Goal: Communication & Community: Answer question/provide support

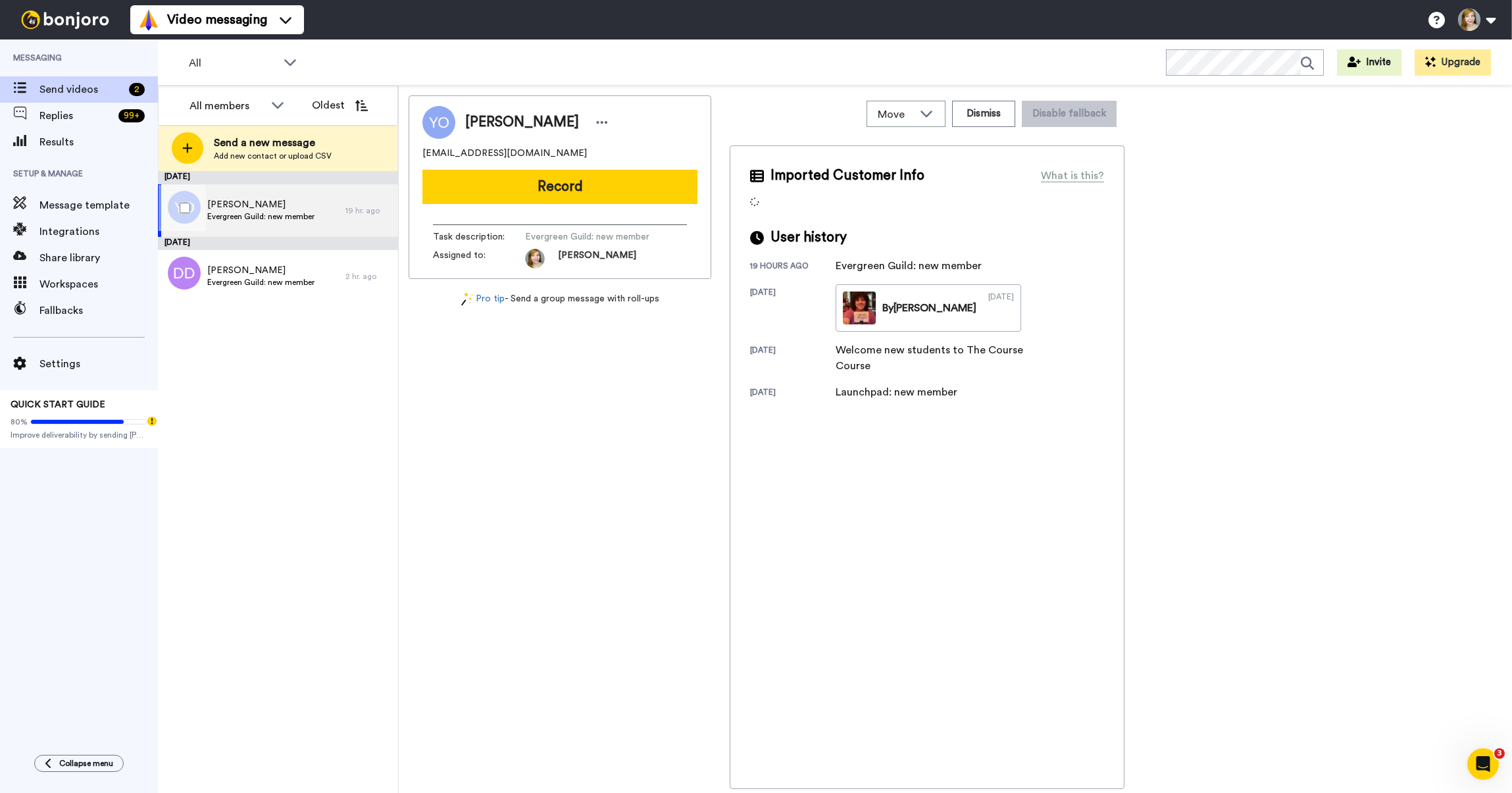
click at [285, 221] on span "Evergreen Guild: new member" at bounding box center [261, 216] width 107 height 10
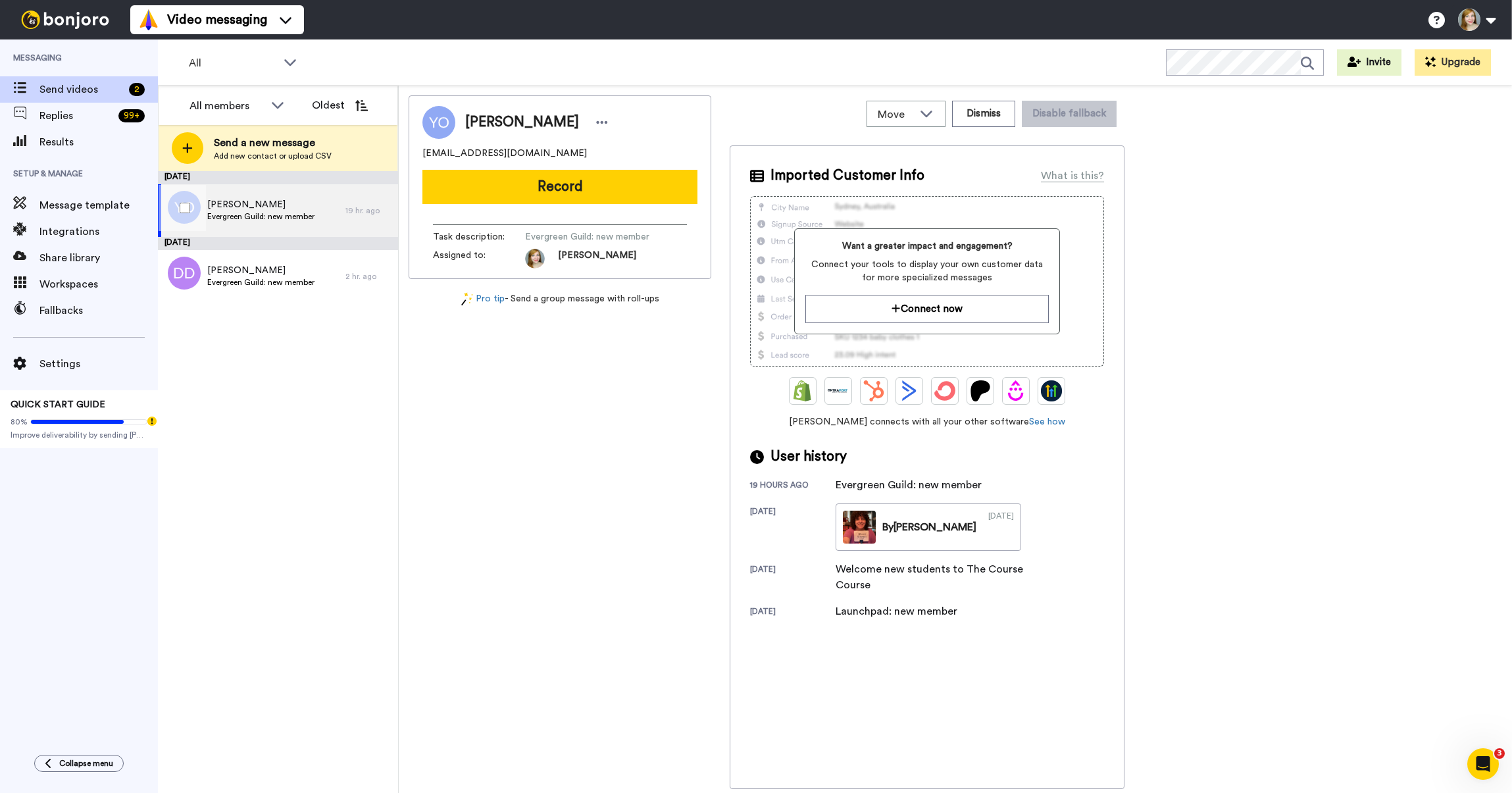
click at [287, 212] on span "Evergreen Guild: new member" at bounding box center [261, 216] width 107 height 10
click at [540, 178] on button "Record" at bounding box center [559, 187] width 275 height 34
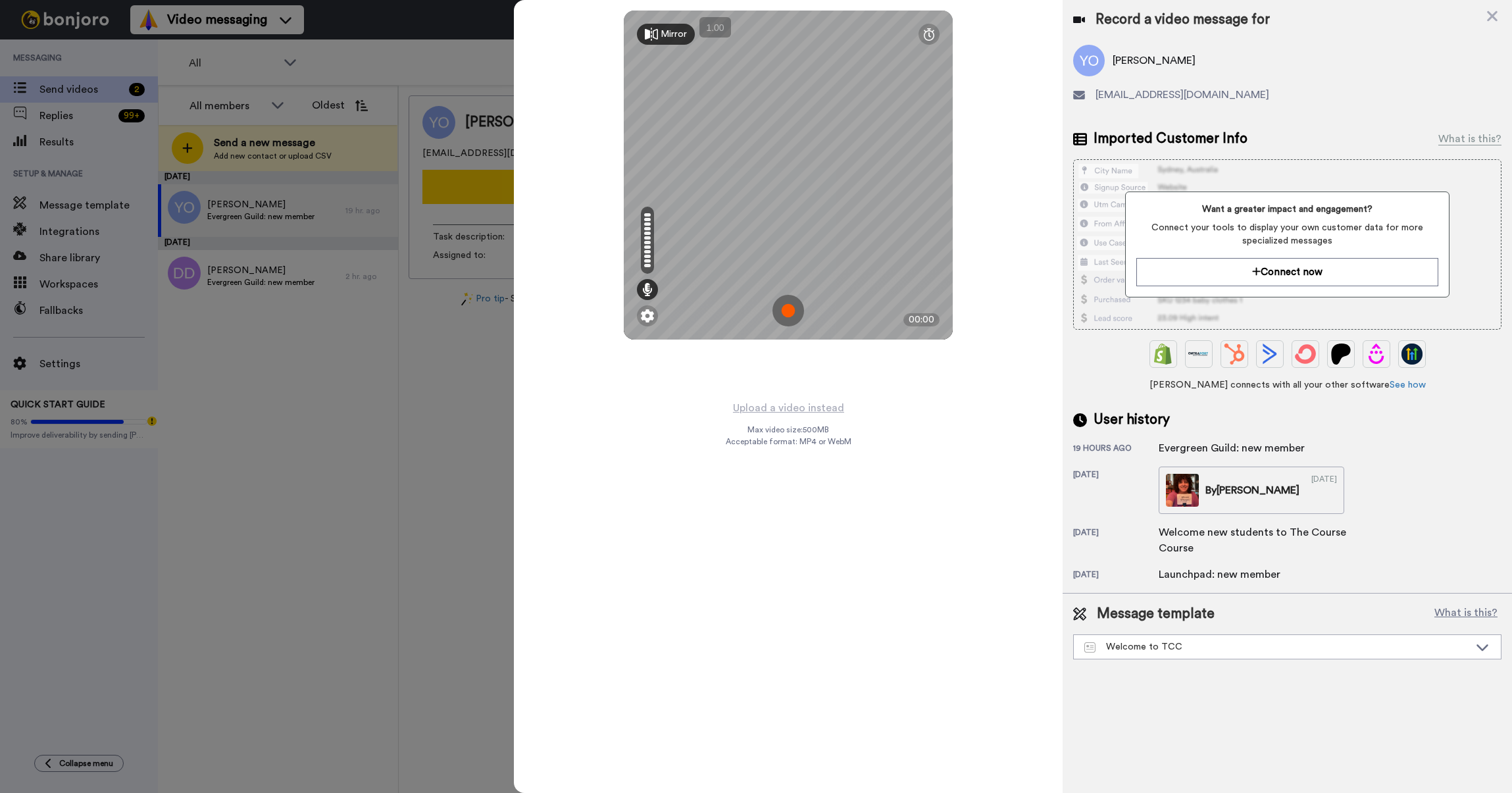
click at [785, 312] on img at bounding box center [788, 311] width 31 height 31
click at [793, 304] on img at bounding box center [788, 311] width 31 height 31
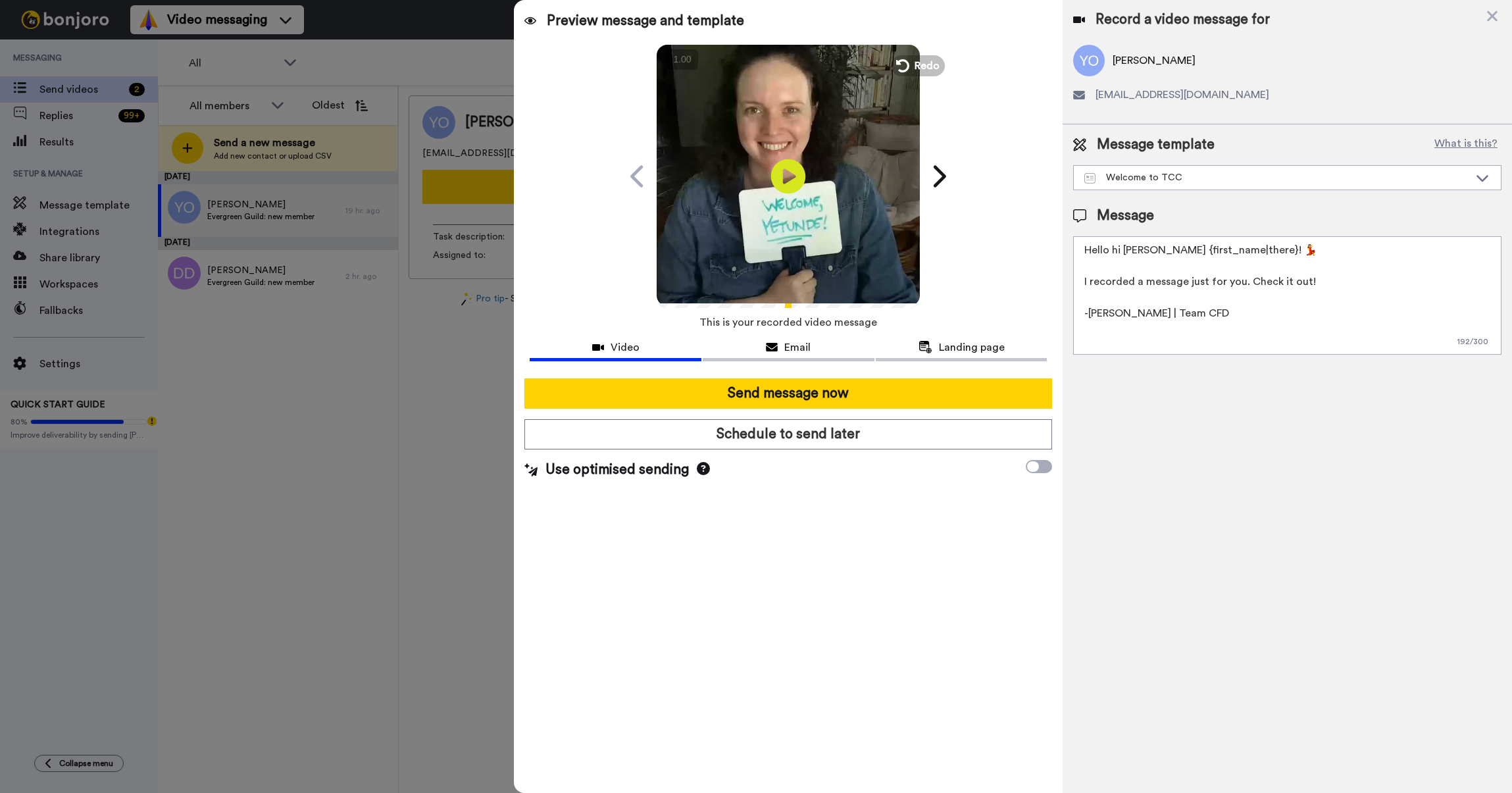
click at [778, 167] on icon at bounding box center [789, 176] width 35 height 35
click at [1141, 177] on div "Welcome to TCC" at bounding box center [1276, 178] width 385 height 13
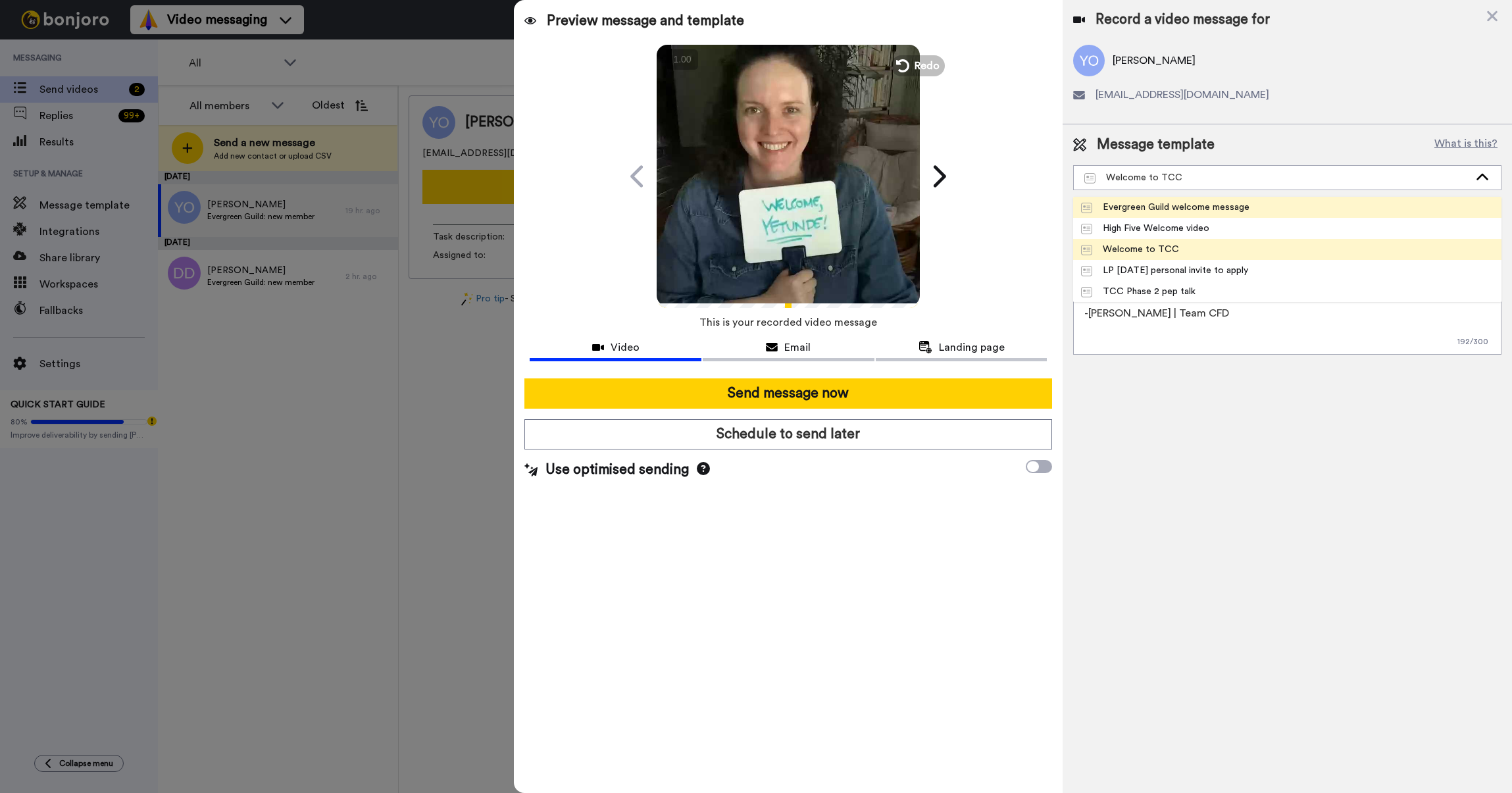
click at [1162, 212] on div "Evergreen Guild welcome message" at bounding box center [1165, 207] width 168 height 13
type textarea "Hi {first_name|there} -- [PERSON_NAME] here, from Team CFD. :-) I wanted to per…"
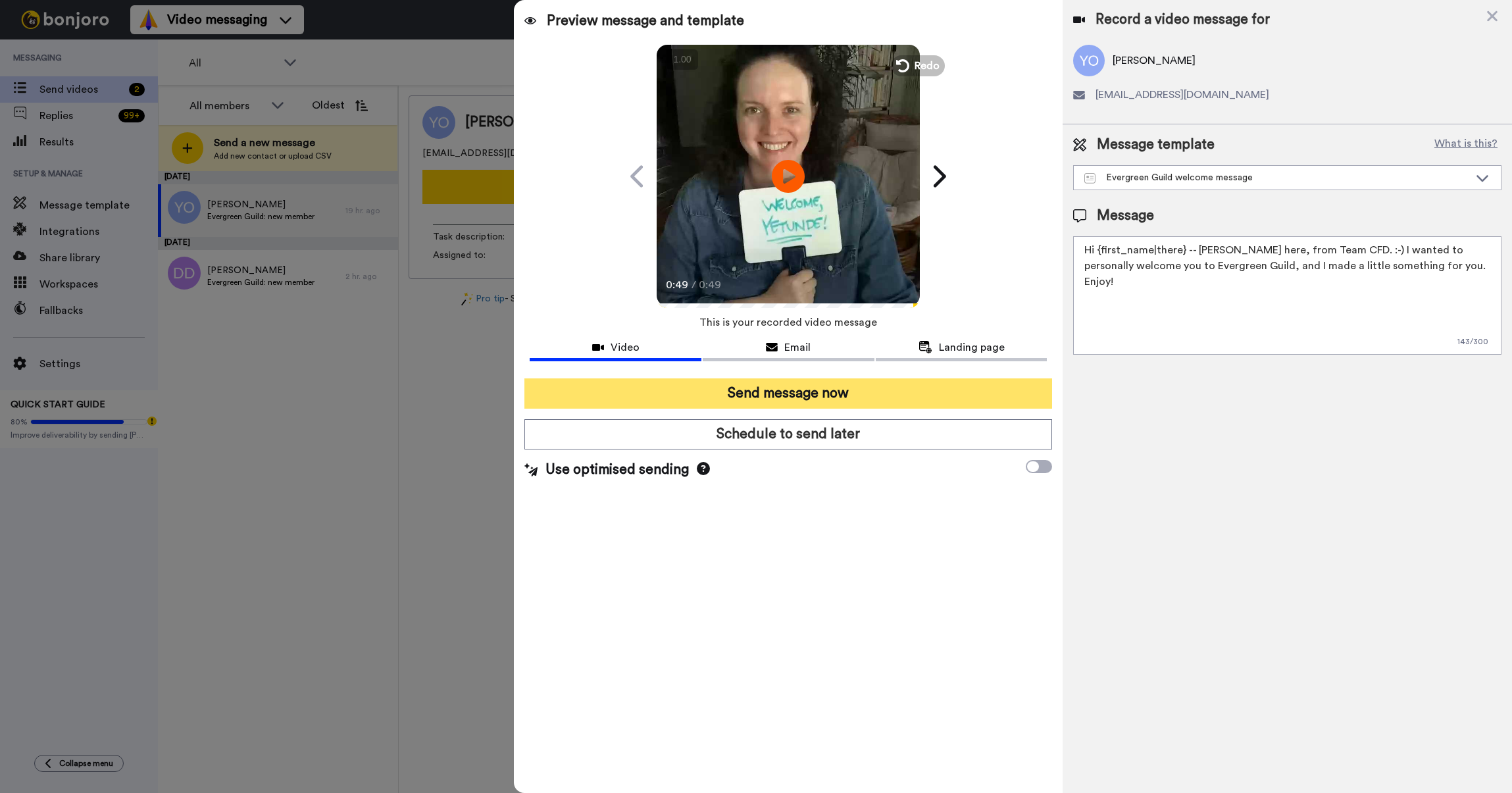
click at [896, 394] on button "Send message now" at bounding box center [788, 393] width 528 height 31
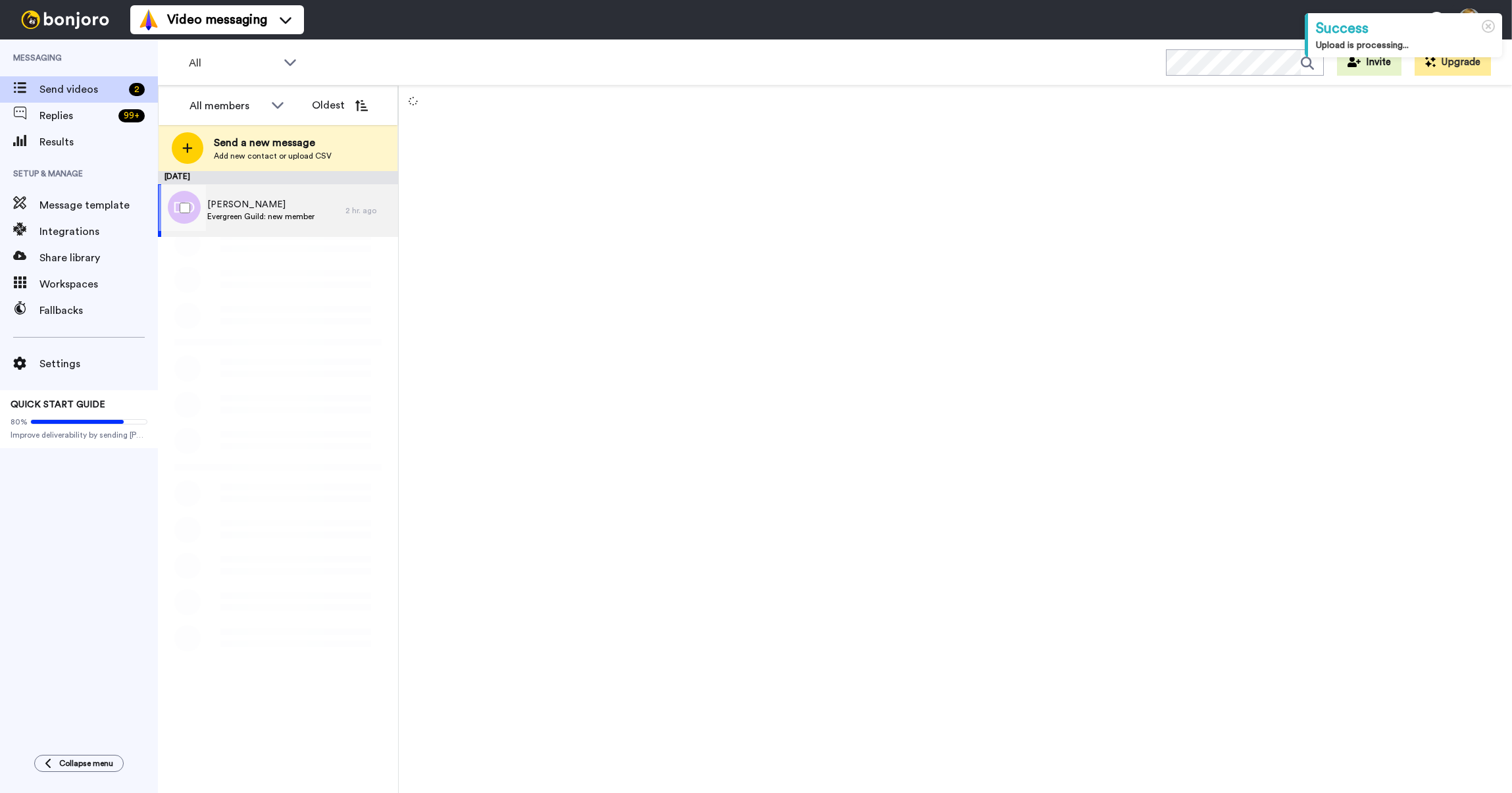
click at [248, 205] on span "Denisa Dragu" at bounding box center [261, 204] width 107 height 13
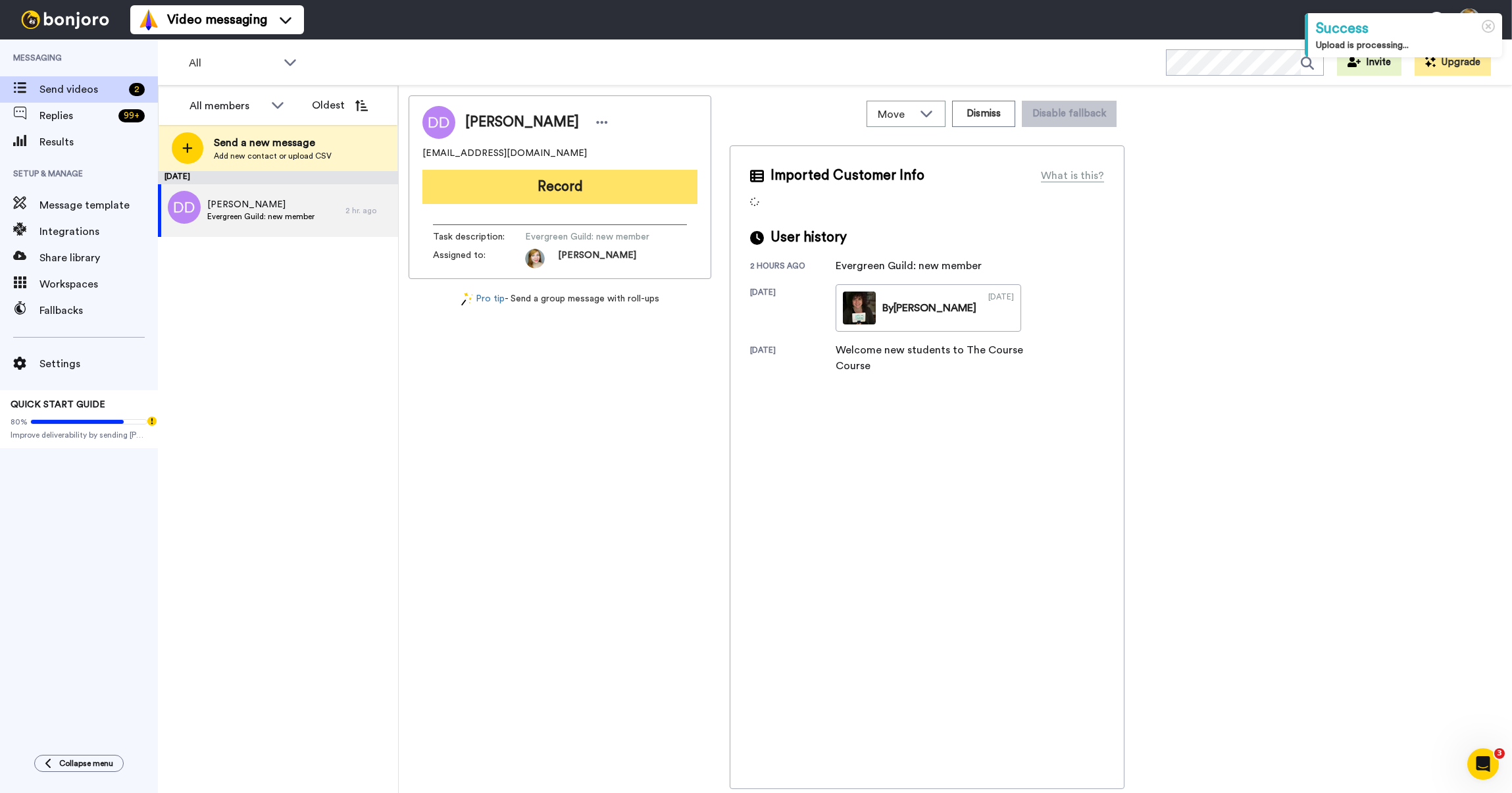
click at [498, 195] on button "Record" at bounding box center [559, 187] width 275 height 34
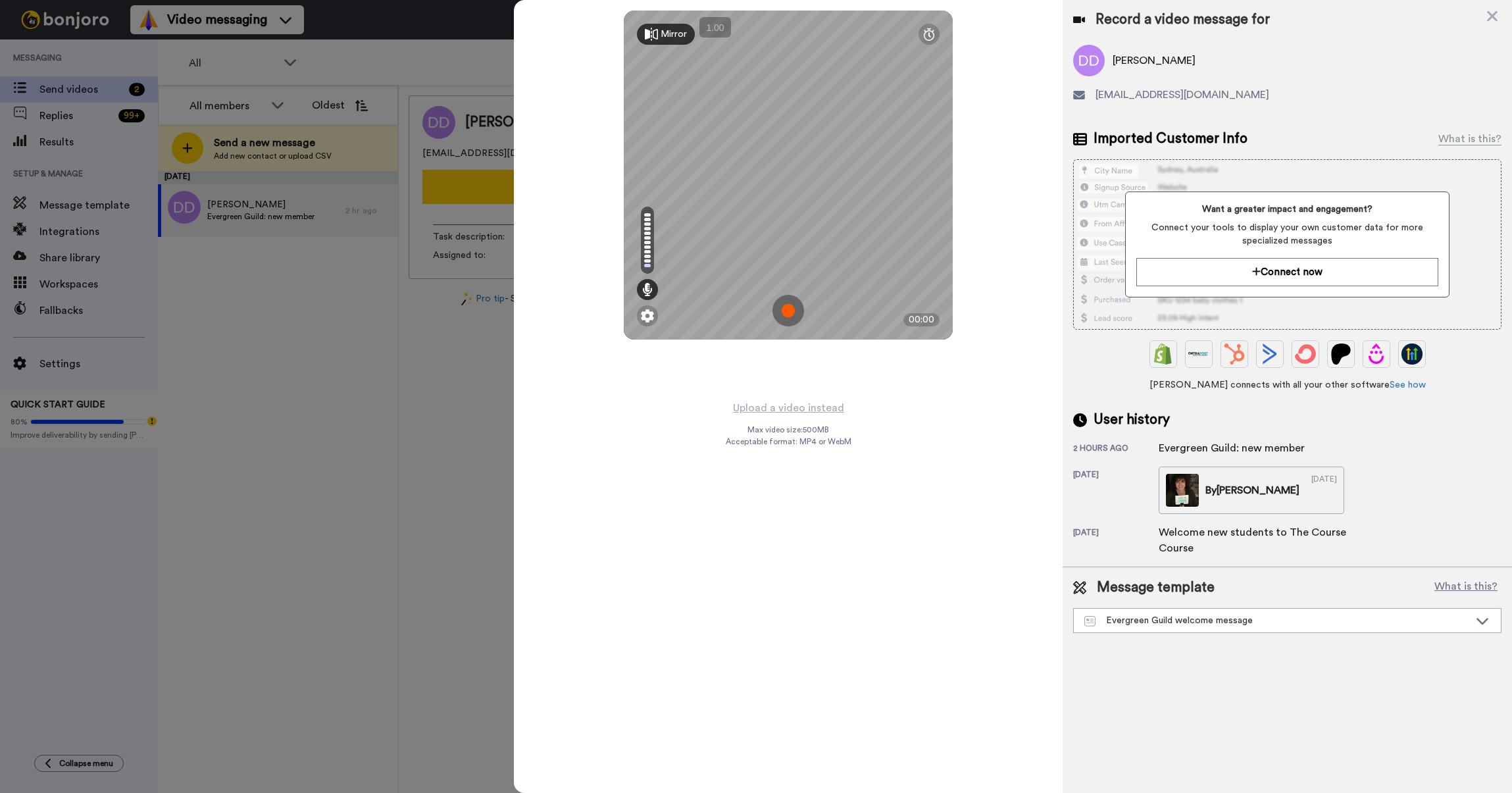
click at [790, 316] on img at bounding box center [788, 311] width 31 height 31
click at [781, 313] on img at bounding box center [788, 311] width 31 height 31
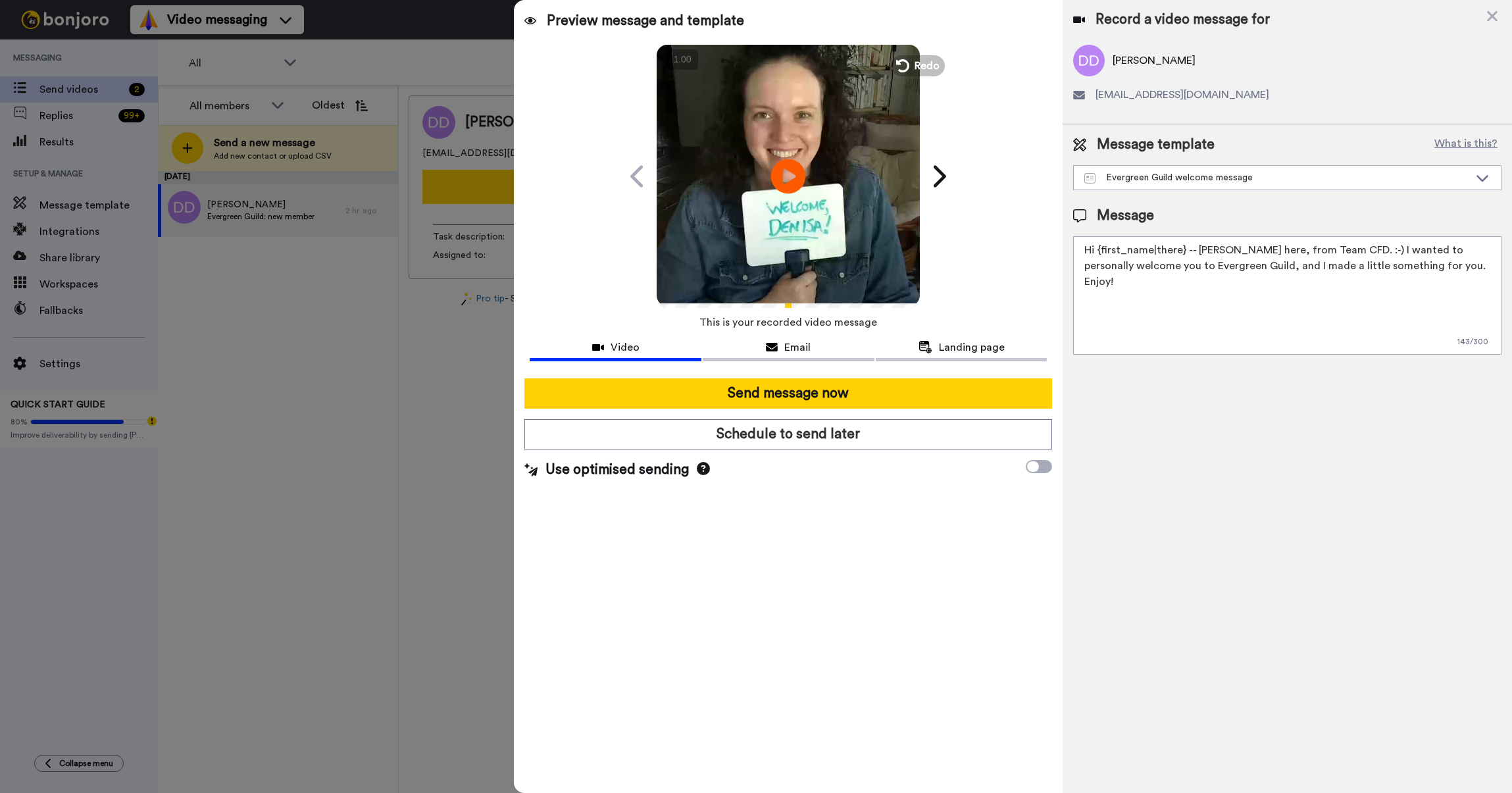
click at [777, 169] on icon at bounding box center [789, 176] width 35 height 35
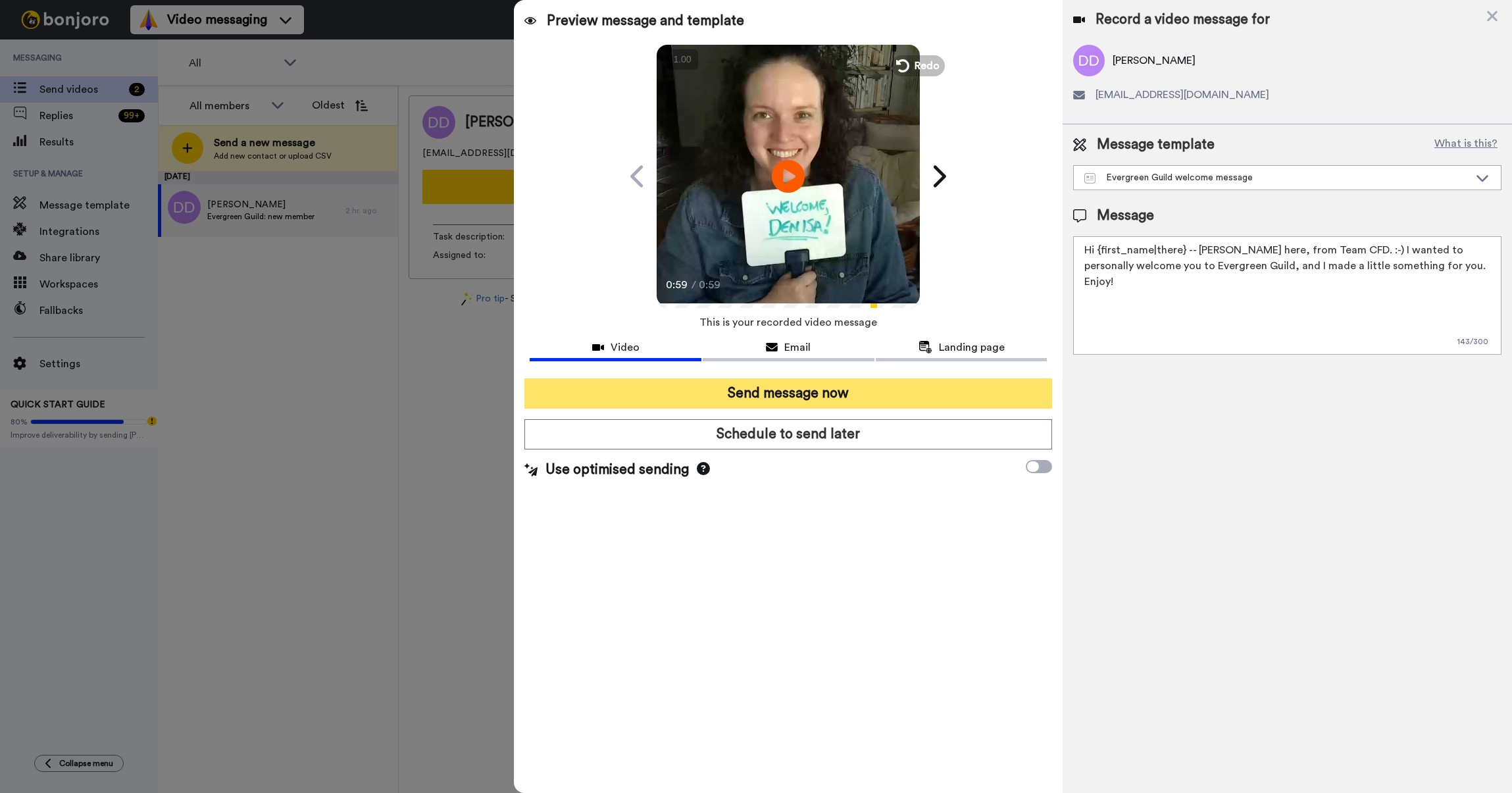
click at [778, 398] on button "Send message now" at bounding box center [788, 393] width 528 height 31
